Goal: Find contact information: Find contact information

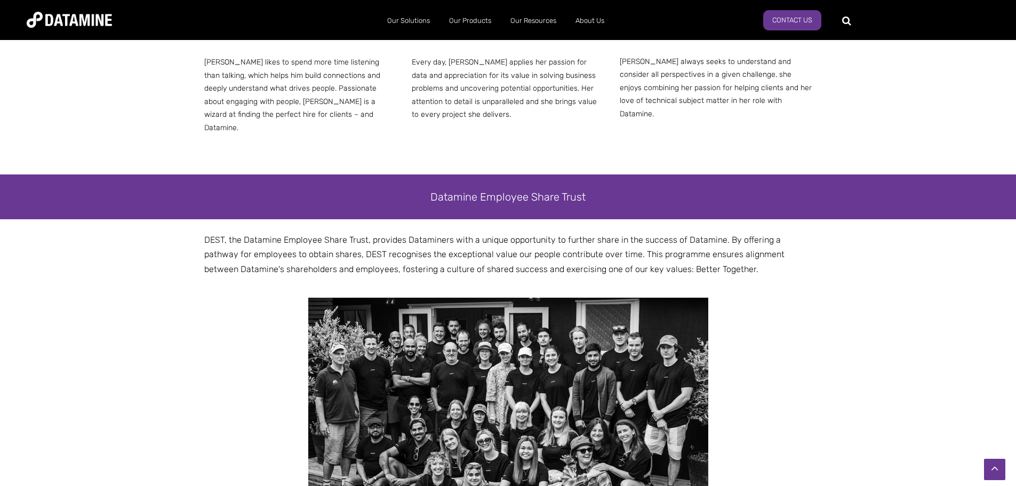
scroll to position [1788, 0]
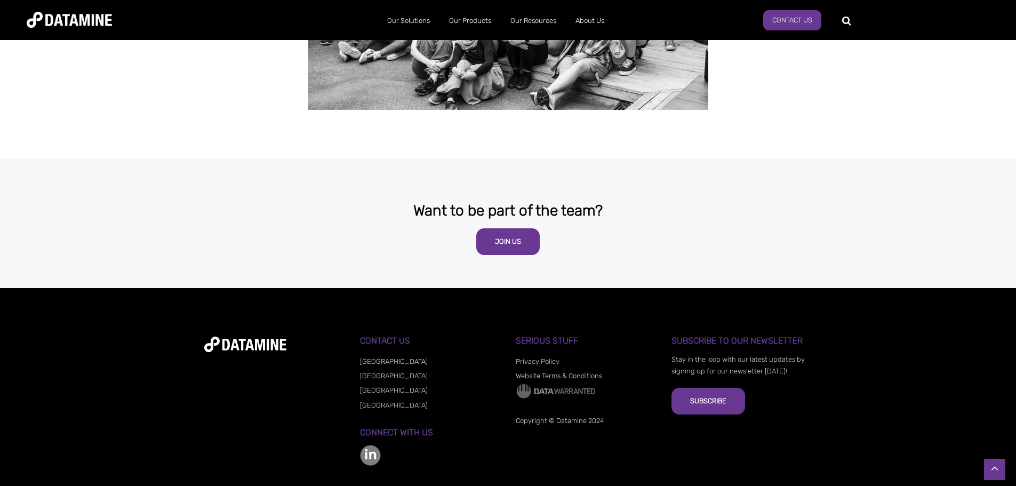
click at [363, 401] on link "[GEOGRAPHIC_DATA]" at bounding box center [394, 405] width 68 height 8
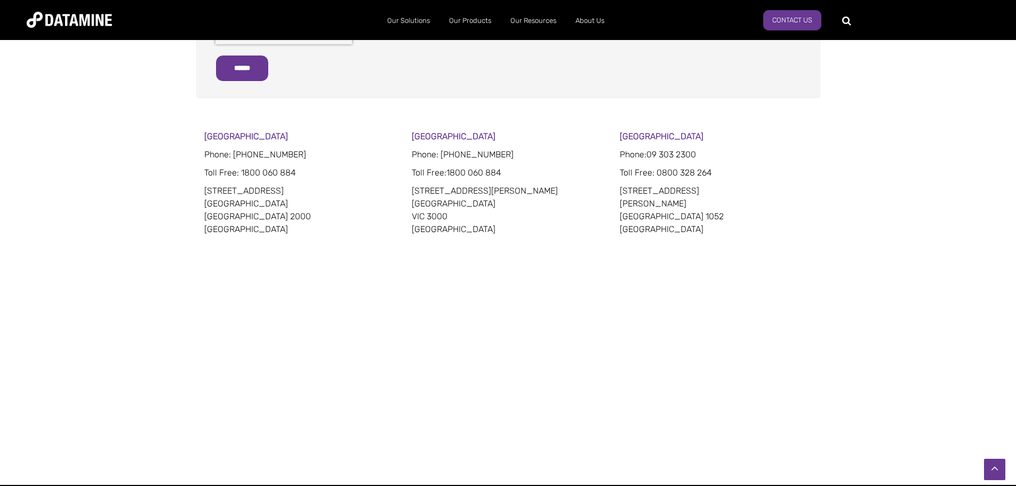
scroll to position [640, 0]
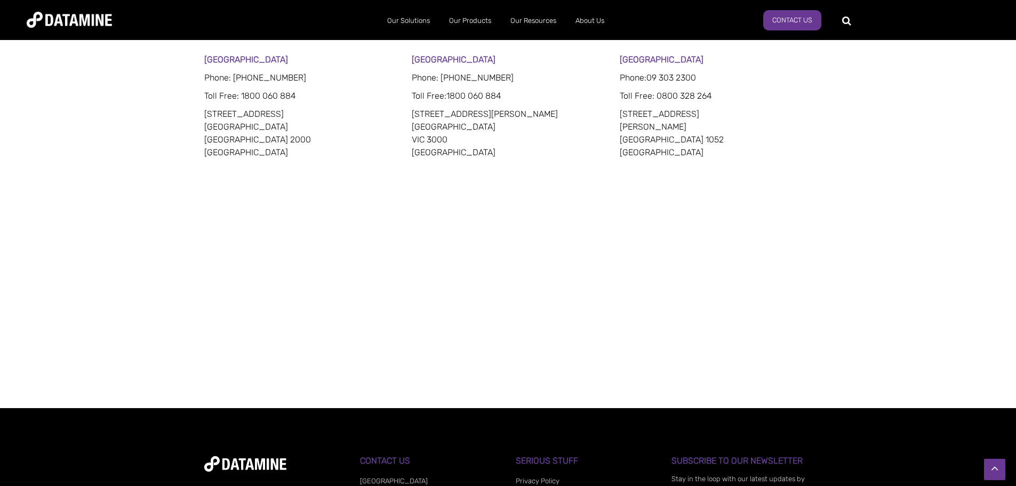
click at [138, 220] on div "Sydney Phone: 02 8022 8332 Toll Free : 1800 060 884 201 Kent Street Sydney NSW …" at bounding box center [508, 198] width 1016 height 290
click at [920, 161] on div "Sydney Phone: 02 8022 8332 Toll Free : 1800 060 884 201 Kent Street Sydney NSW …" at bounding box center [508, 198] width 1016 height 290
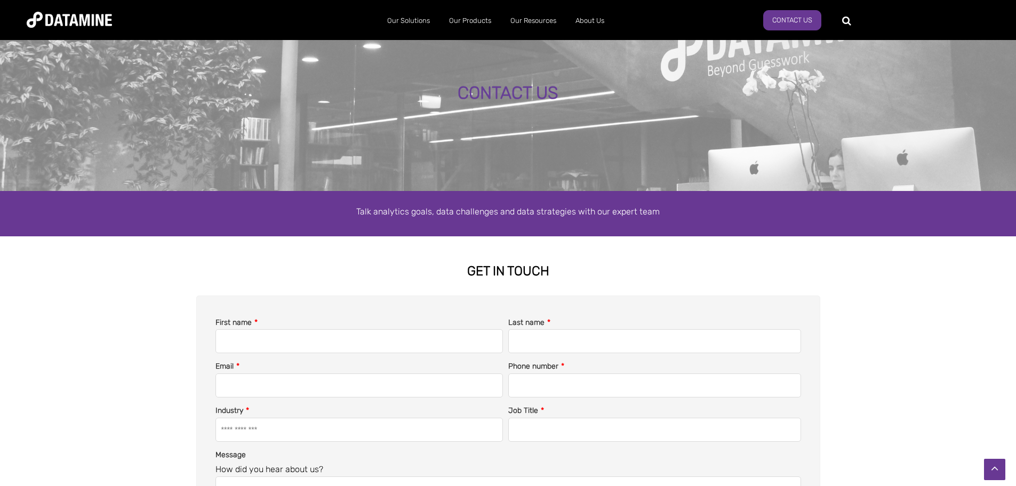
scroll to position [0, 0]
